Goal: Navigation & Orientation: Find specific page/section

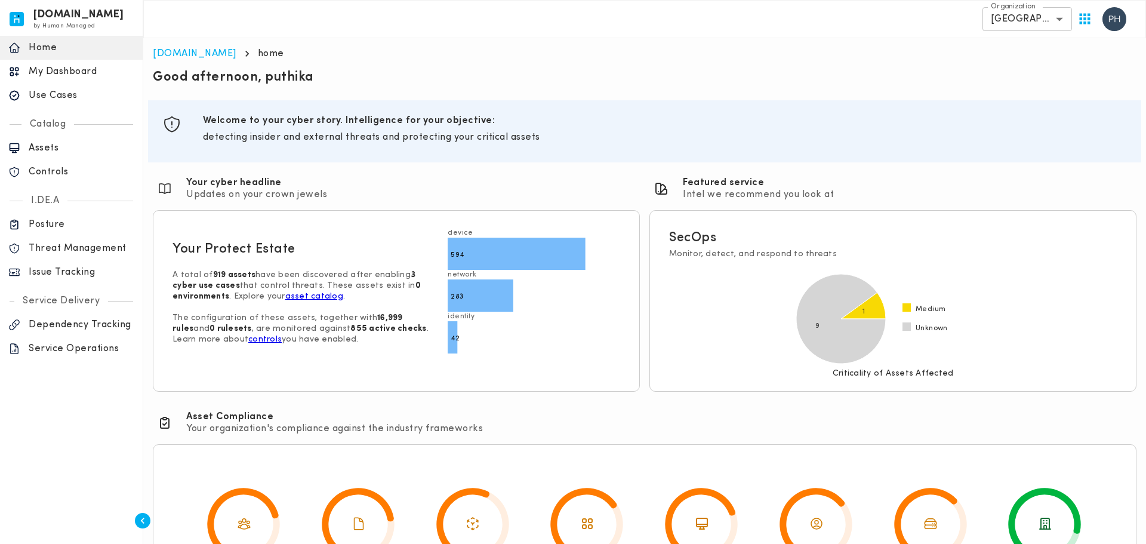
click at [1035, 21] on body "invicta.io by Human Managed {"resourceSet":[{"resourceId":"invicta-io/web/nav-s…" at bounding box center [573, 323] width 1146 height 646
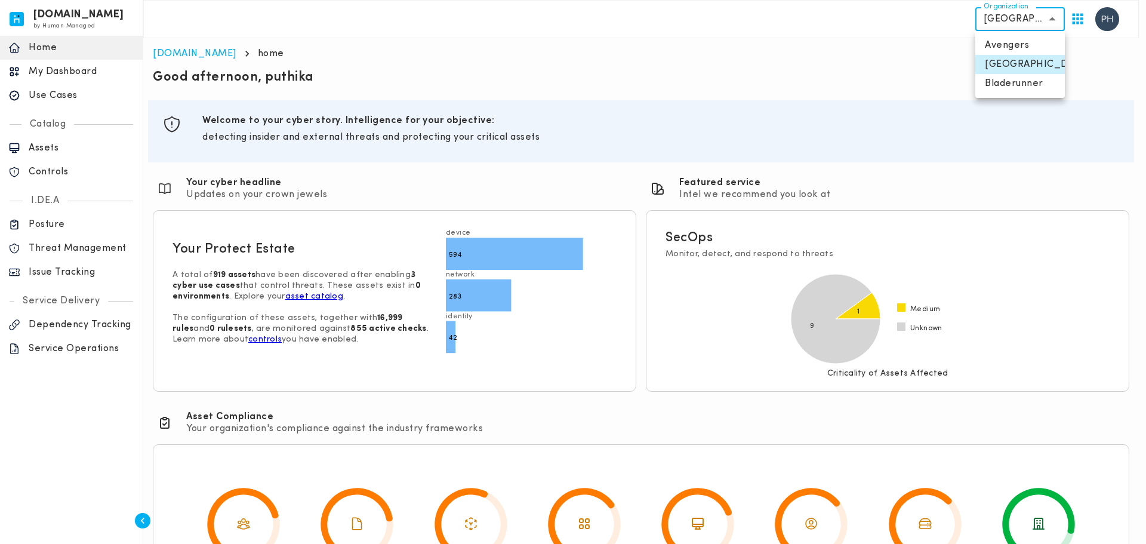
click at [1026, 48] on li "Avengers" at bounding box center [1021, 45] width 90 height 19
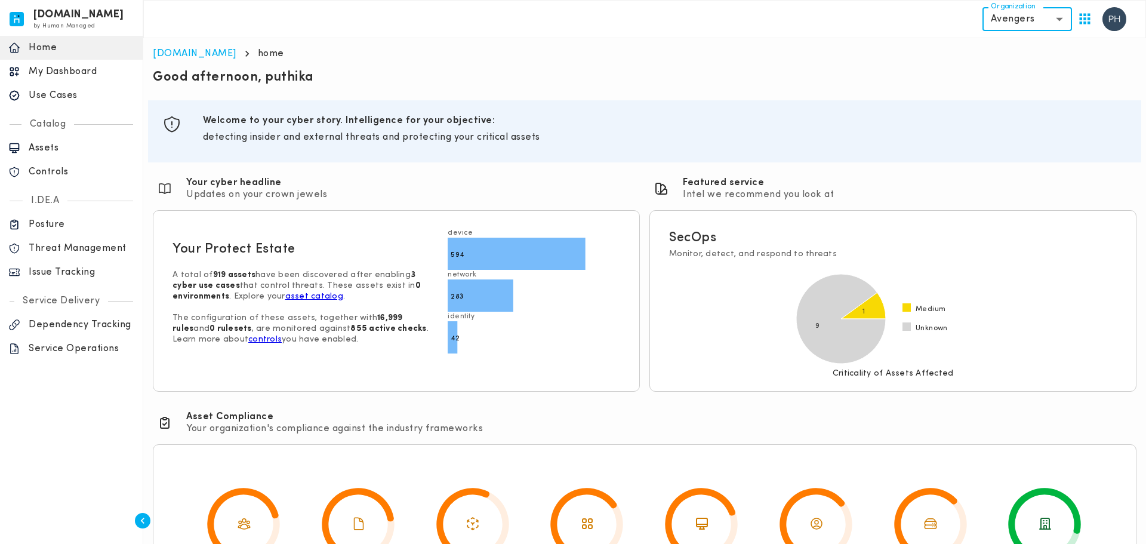
type input "**********"
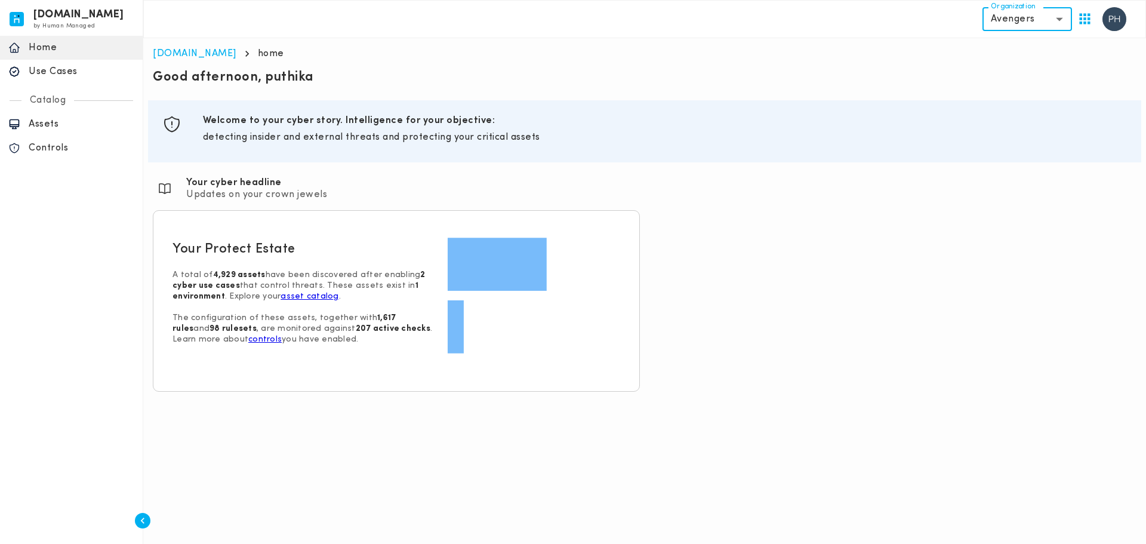
click at [1034, 17] on body "invicta.io by Human Managed {"resourceSet":[{"resourceId":"invicta-io/web/nav-s…" at bounding box center [573, 200] width 1146 height 401
click at [1008, 43] on li "Avengers" at bounding box center [1028, 45] width 90 height 19
click at [94, 125] on p "Assets" at bounding box center [82, 124] width 106 height 12
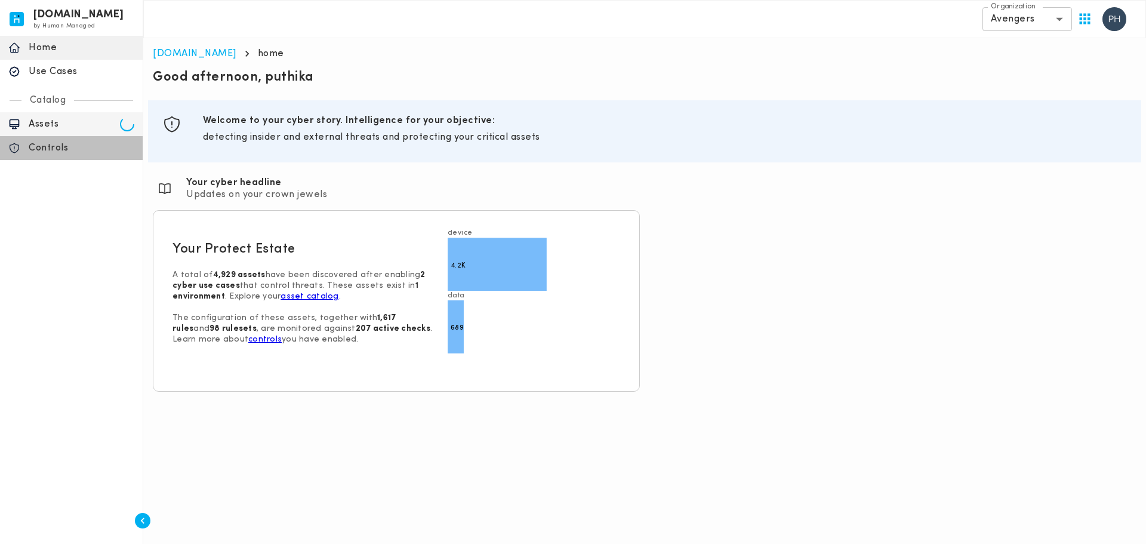
click at [75, 150] on p "Controls" at bounding box center [82, 148] width 106 height 12
click at [73, 119] on p "Assets" at bounding box center [82, 124] width 106 height 12
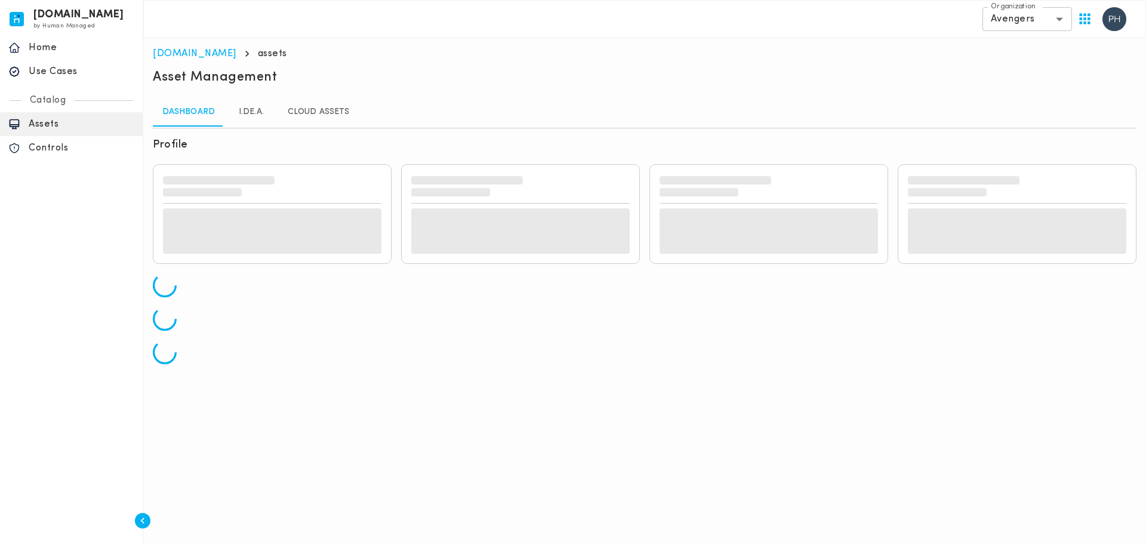
click at [244, 115] on link "I.DE.A." at bounding box center [251, 112] width 54 height 29
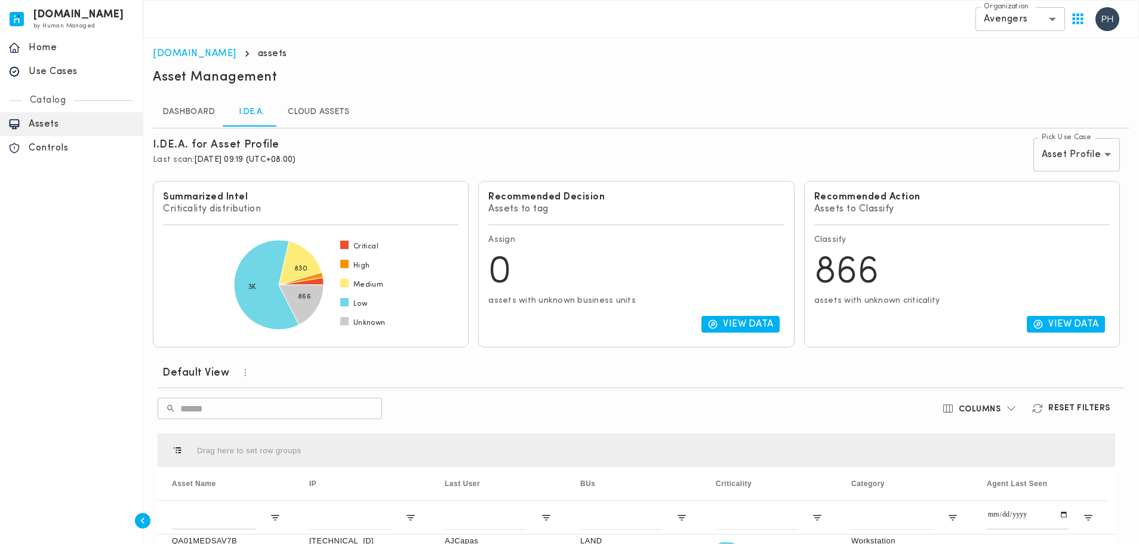
click at [326, 116] on link "Cloud Assets" at bounding box center [318, 112] width 81 height 29
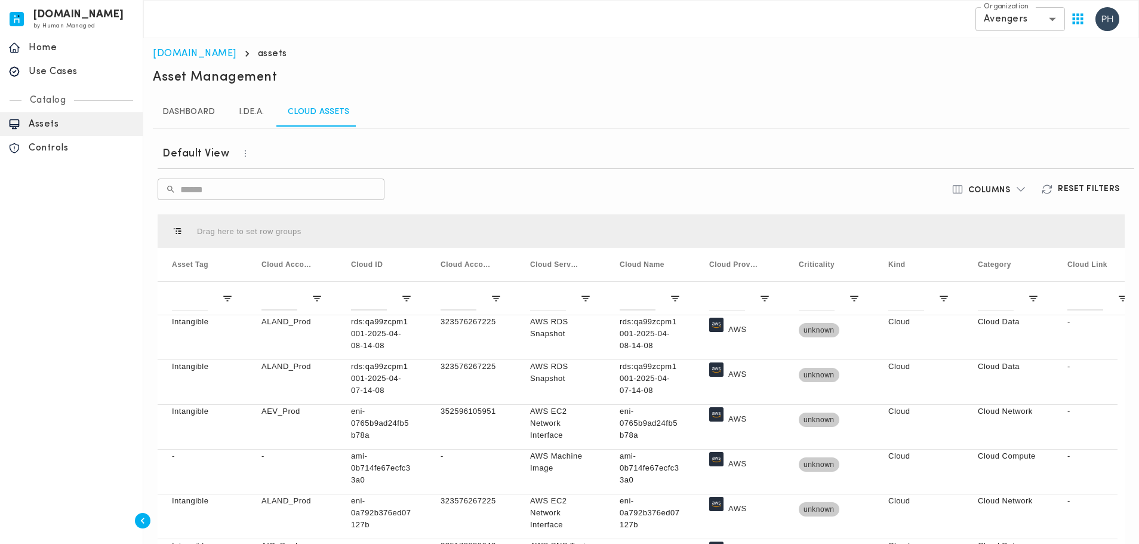
click at [249, 116] on link "I.DE.A." at bounding box center [251, 112] width 54 height 29
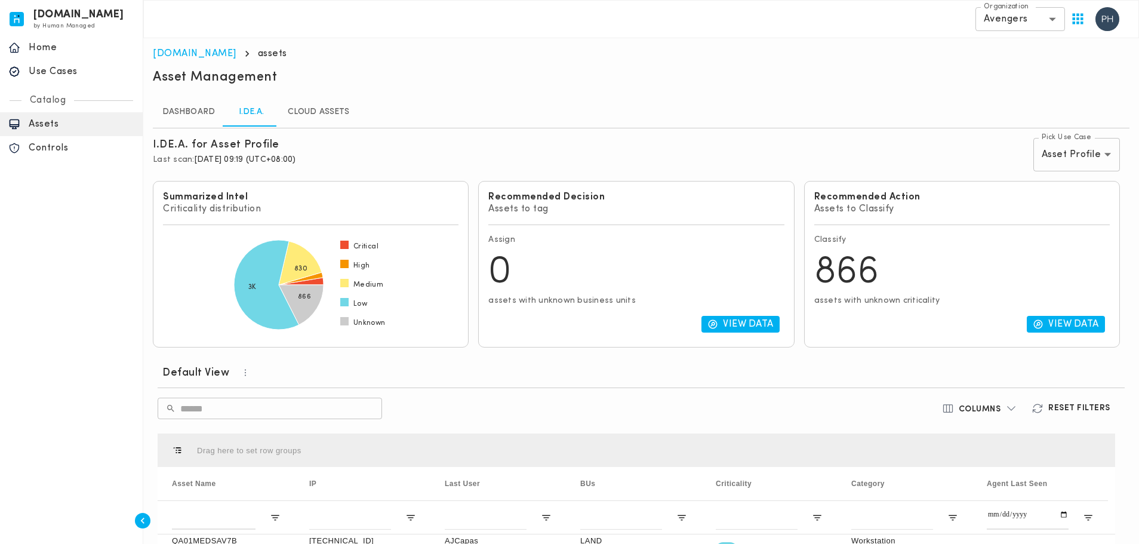
click at [73, 149] on p "Controls" at bounding box center [82, 148] width 106 height 12
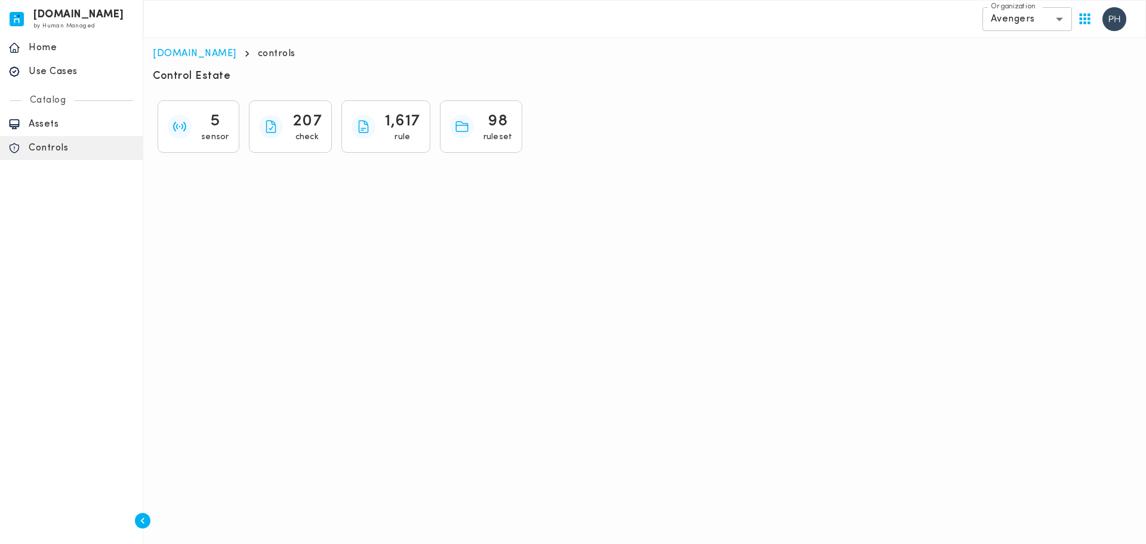
click at [1047, 23] on body "invicta.io by Human Managed {"resourceSet":[{"resourceId":"invicta-io/web/nav-s…" at bounding box center [573, 83] width 1146 height 167
click at [1047, 23] on div at bounding box center [573, 272] width 1146 height 544
click at [1109, 22] on img "button" at bounding box center [1115, 19] width 24 height 24
click at [1109, 22] on div at bounding box center [573, 272] width 1146 height 544
